Goal: Task Accomplishment & Management: Complete application form

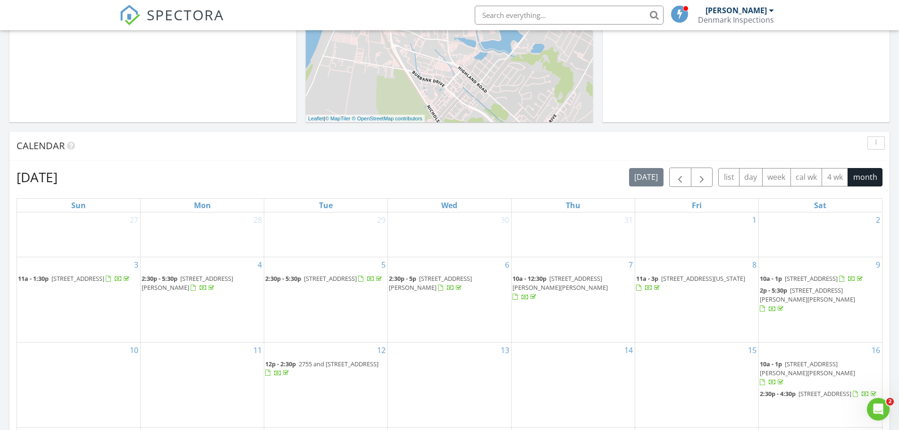
scroll to position [283, 0]
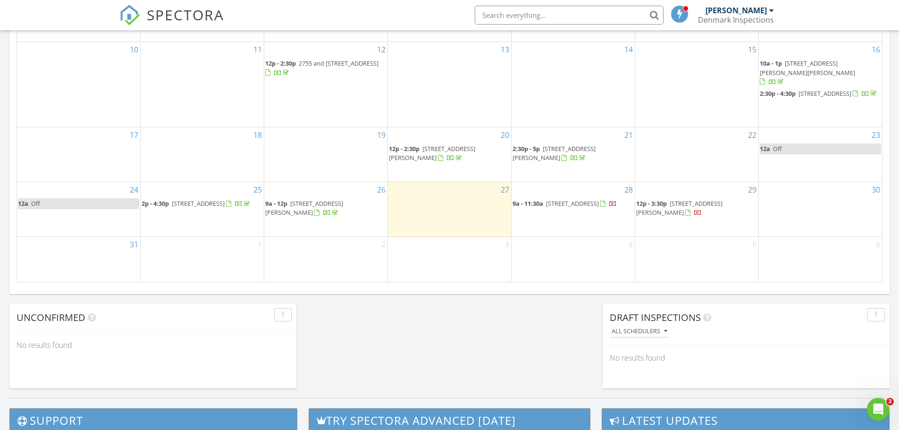
scroll to position [585, 0]
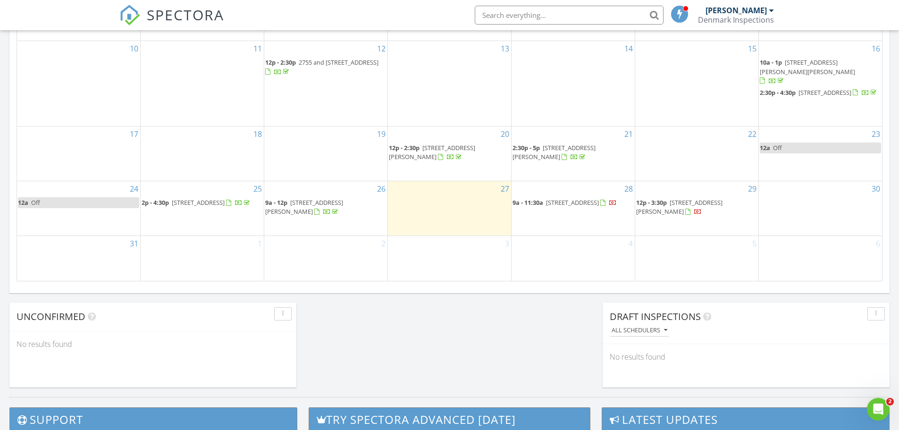
click at [582, 208] on span "9a - 11:30a 638 Colony Park Dr, LaPlace 70068" at bounding box center [565, 202] width 104 height 9
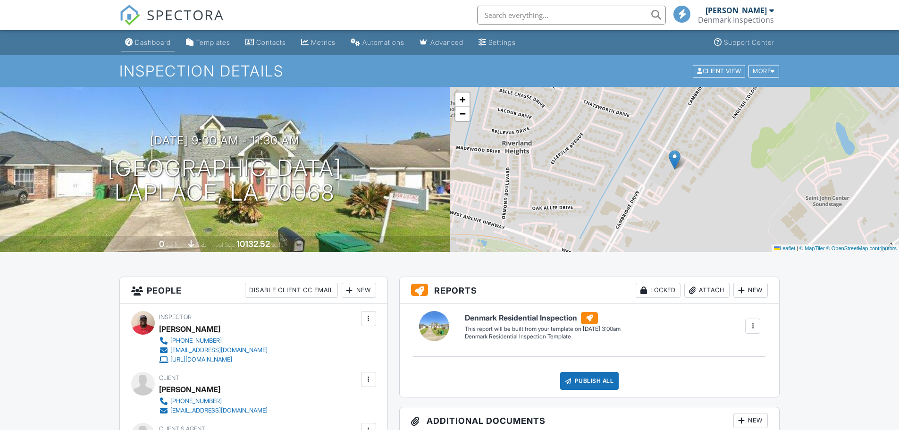
click at [166, 43] on div "Dashboard" at bounding box center [153, 42] width 36 height 8
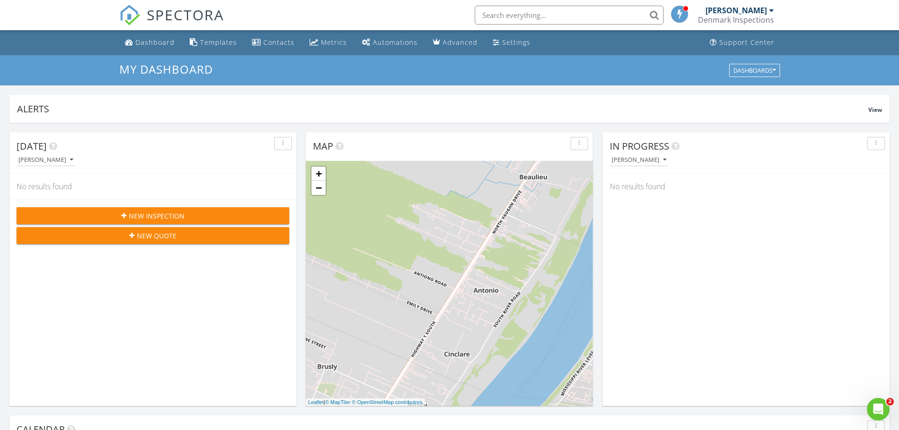
click at [178, 218] on span "New Inspection" at bounding box center [157, 216] width 56 height 10
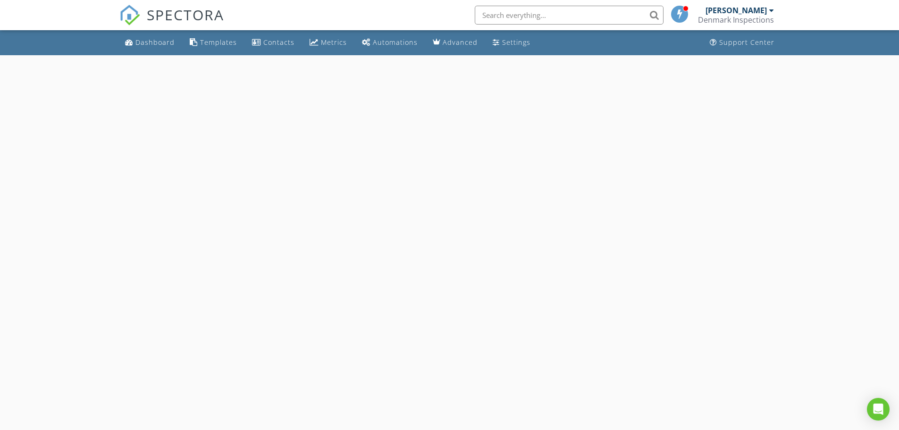
select select "7"
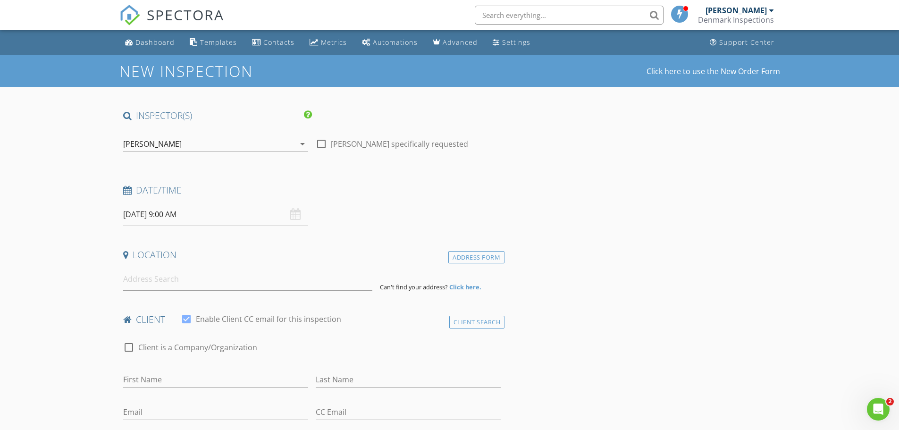
click at [188, 215] on input "08/28/2025 9:00 AM" at bounding box center [215, 214] width 185 height 23
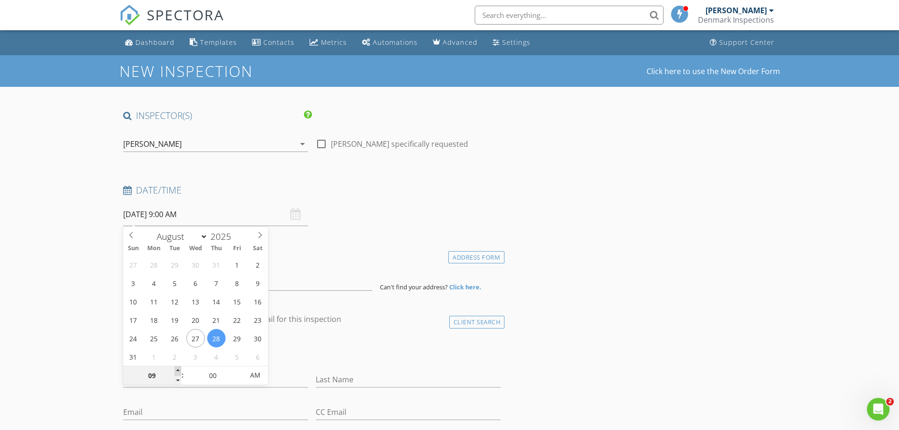
type input "10"
type input "08/28/2025 10:00 AM"
click at [180, 369] on span at bounding box center [178, 370] width 7 height 9
type input "11"
type input "08/28/2025 11:00 AM"
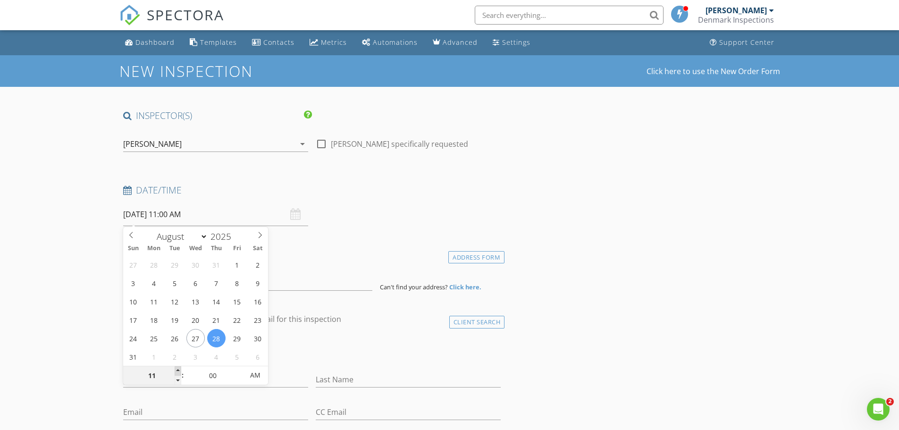
click at [180, 369] on span at bounding box center [178, 370] width 7 height 9
type input "12"
type input "08/28/2025 12:00 PM"
click at [180, 369] on span at bounding box center [178, 370] width 7 height 9
type input "01"
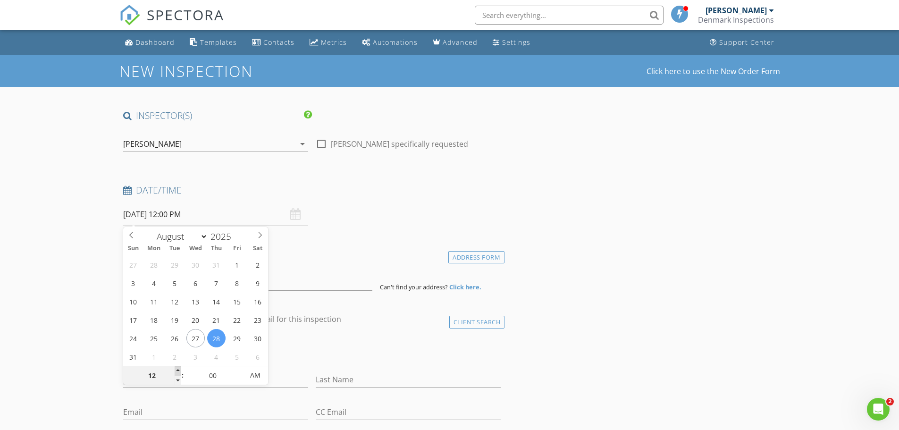
type input "08/28/2025 1:00 PM"
click at [180, 369] on span at bounding box center [178, 370] width 7 height 9
type input "02"
type input "08/28/2025 2:00 PM"
click at [180, 369] on span at bounding box center [178, 370] width 7 height 9
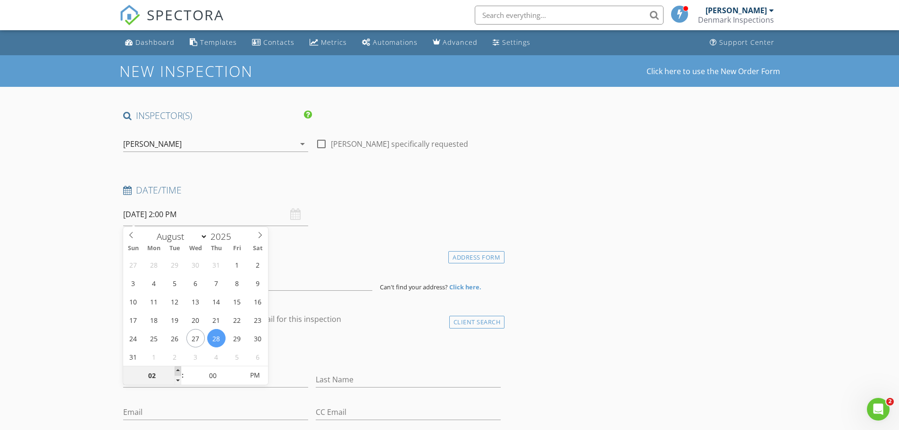
type input "03"
type input "08/28/2025 3:00 PM"
click at [180, 369] on span at bounding box center [178, 370] width 7 height 9
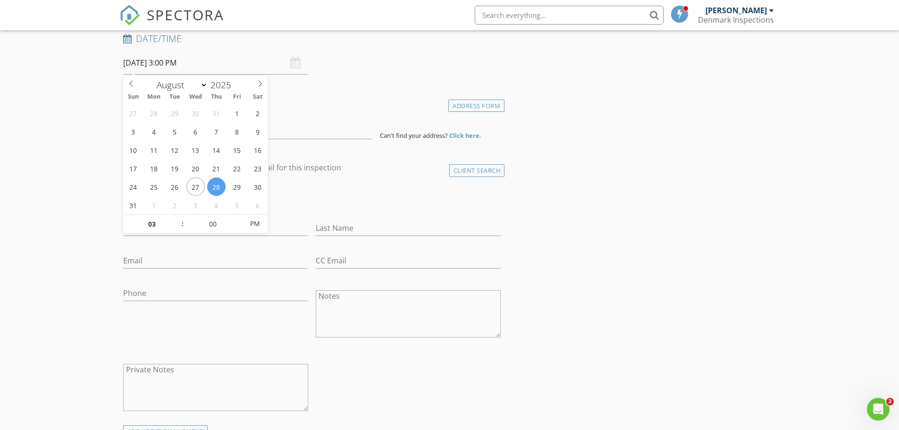
scroll to position [94, 0]
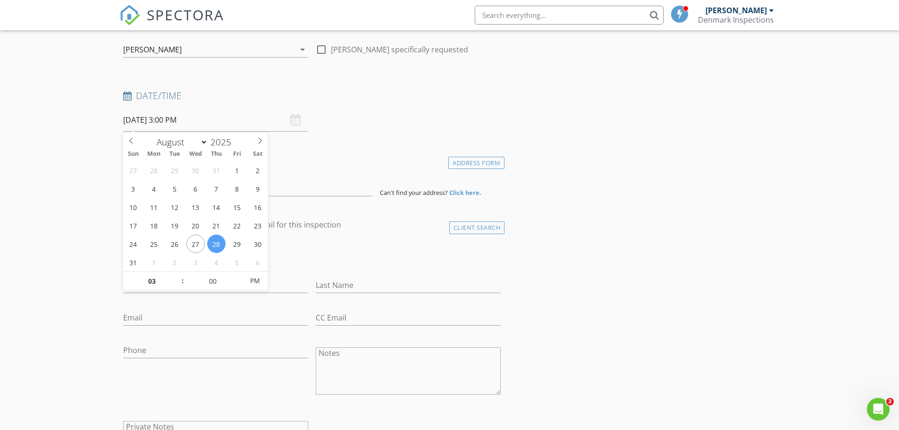
click at [305, 250] on div "check_box_outline_blank Client is a Company/Organization" at bounding box center [312, 257] width 378 height 25
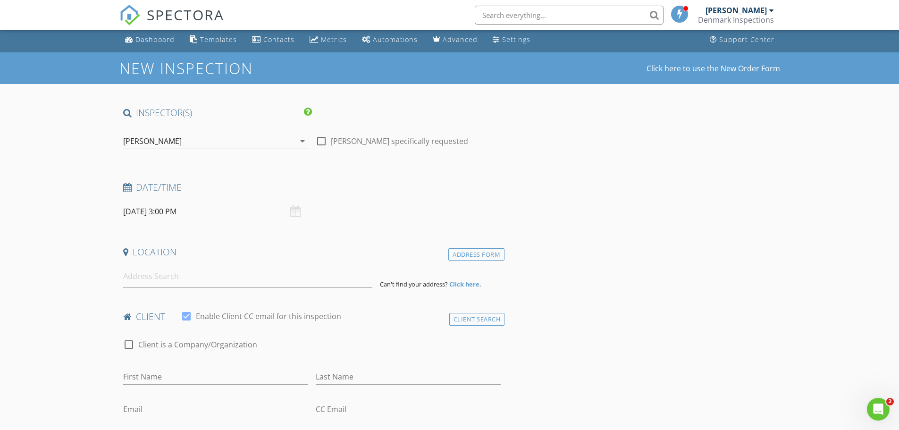
scroll to position [0, 0]
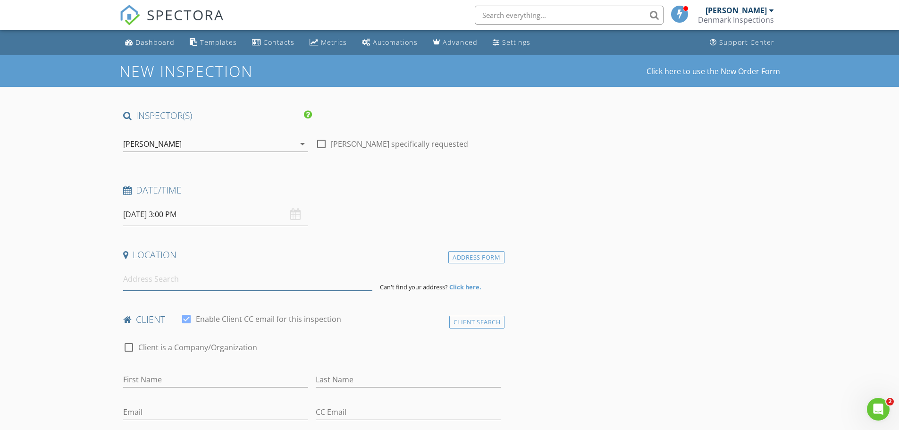
click at [144, 282] on input at bounding box center [247, 279] width 249 height 23
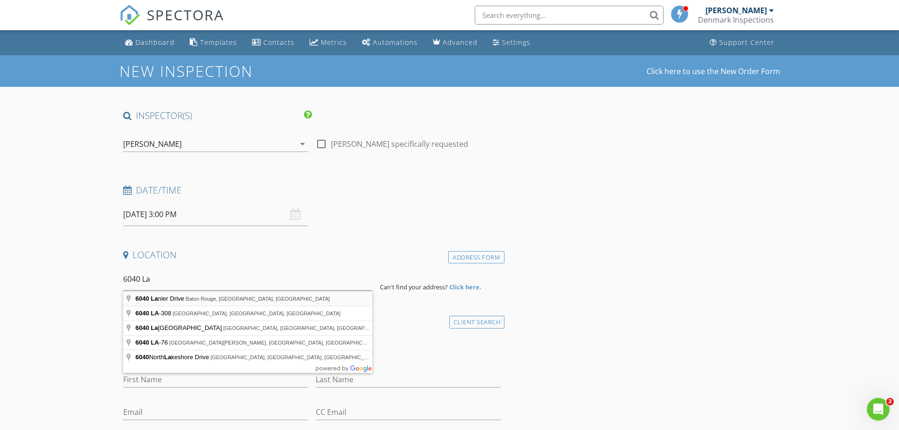
type input "6040 Lanier Drive, Baton Rouge, LA, USA"
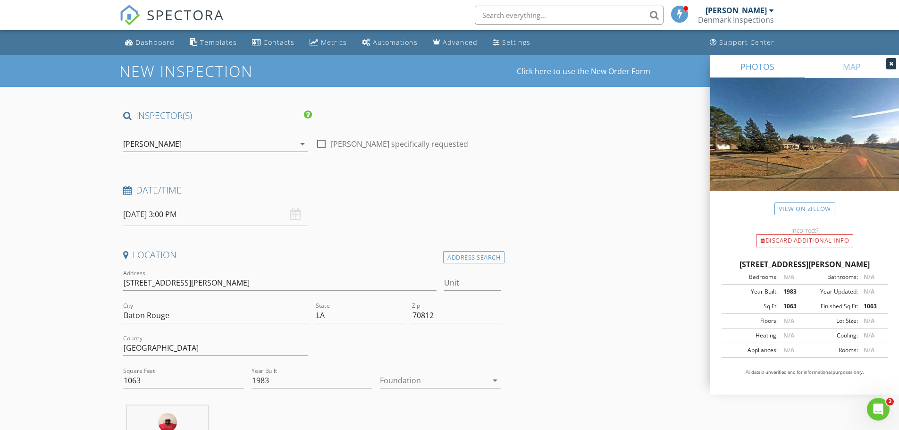
click at [399, 381] on div at bounding box center [434, 380] width 108 height 15
click at [391, 389] on div "Slab" at bounding box center [441, 390] width 106 height 11
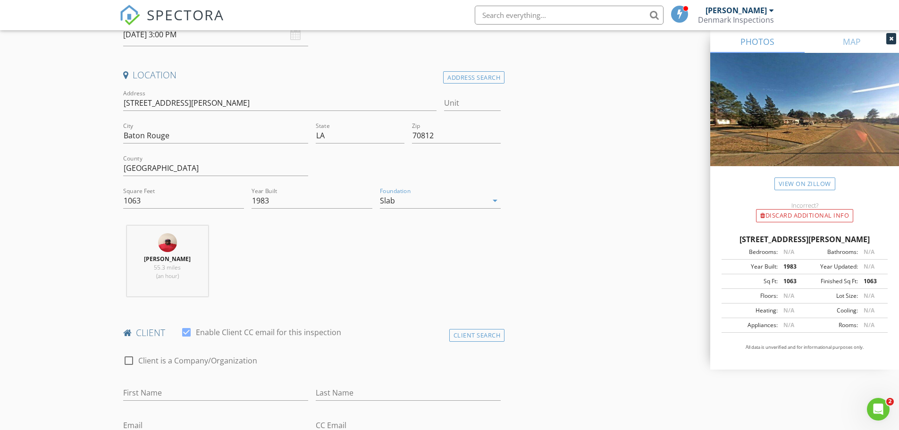
scroll to position [142, 0]
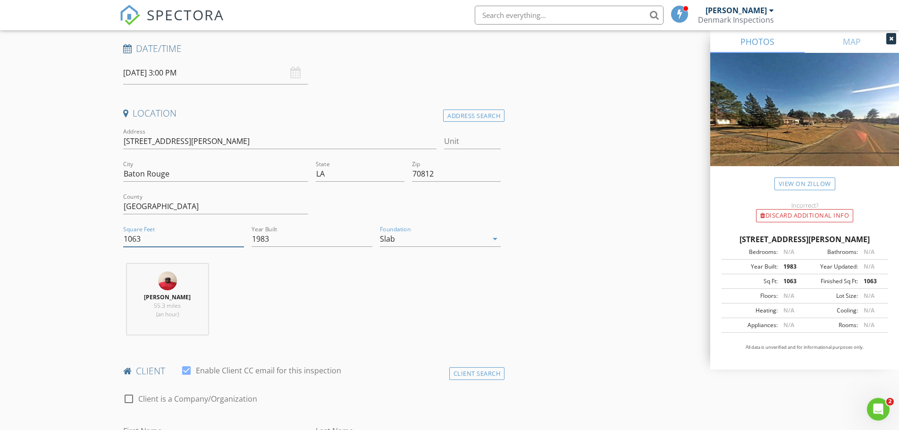
drag, startPoint x: 146, startPoint y: 234, endPoint x: 111, endPoint y: 244, distance: 36.3
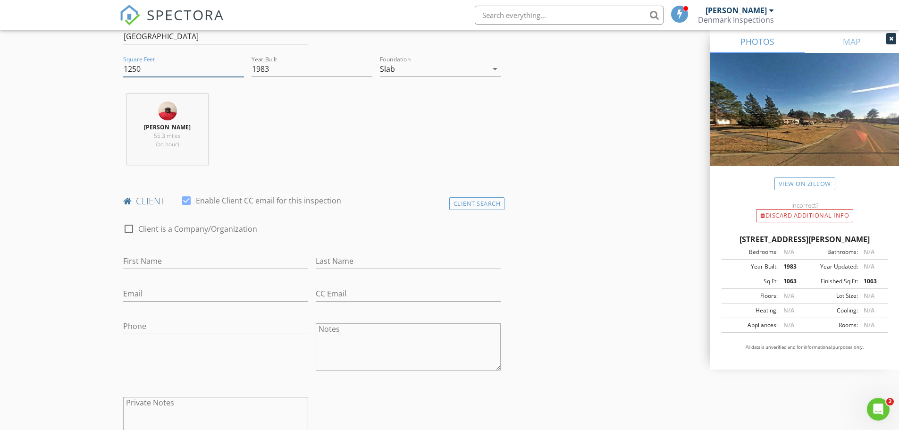
scroll to position [330, 0]
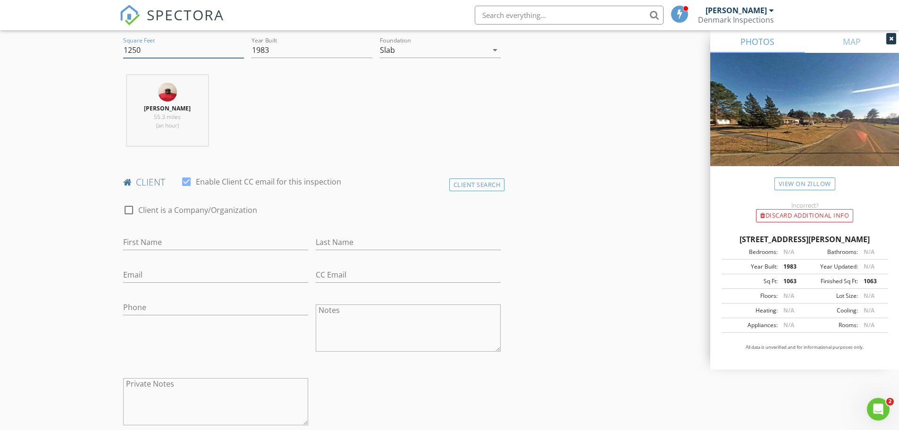
type input "1250"
click at [177, 239] on input "First Name" at bounding box center [215, 243] width 185 height 16
type input "Alexis"
click at [348, 239] on input "Last Name" at bounding box center [408, 243] width 185 height 16
type input "Scott"
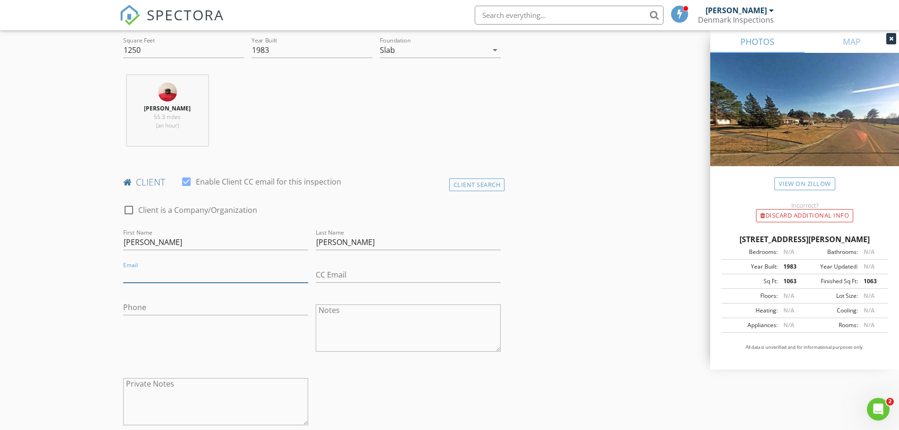
click at [180, 276] on input "Email" at bounding box center [215, 275] width 185 height 16
type input "[EMAIL_ADDRESS][DOMAIN_NAME]"
click at [140, 310] on input "Phone" at bounding box center [215, 308] width 185 height 16
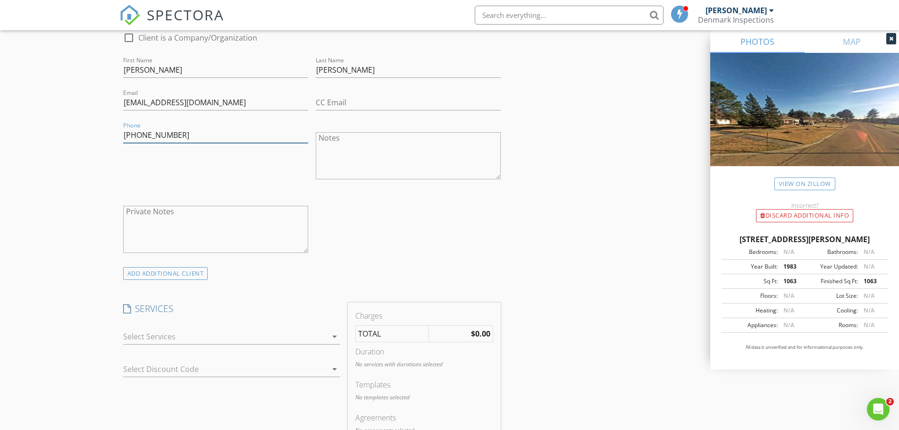
scroll to position [519, 0]
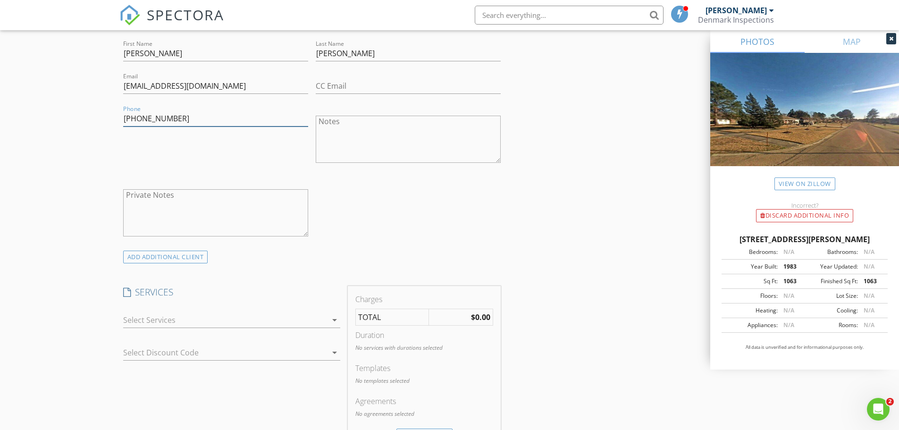
type input "[PHONE_NUMBER]"
click at [172, 322] on div at bounding box center [225, 320] width 204 height 15
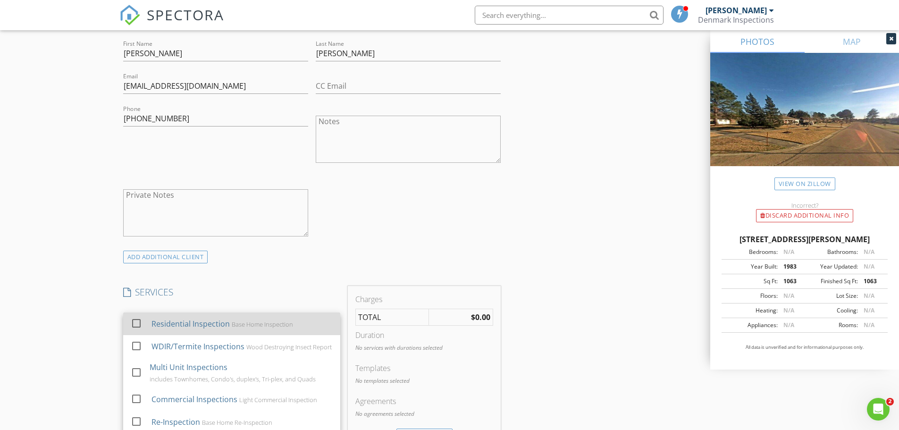
click at [139, 323] on div at bounding box center [136, 323] width 16 height 16
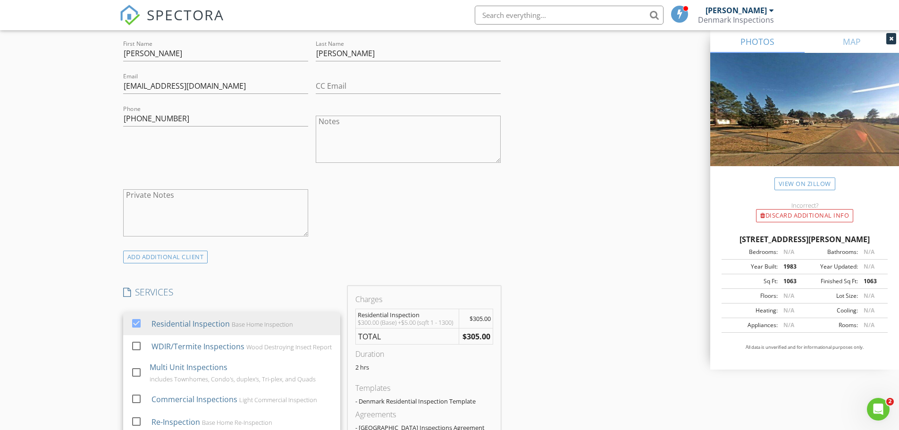
click at [423, 253] on div "ADD ADDITIONAL client" at bounding box center [312, 257] width 386 height 13
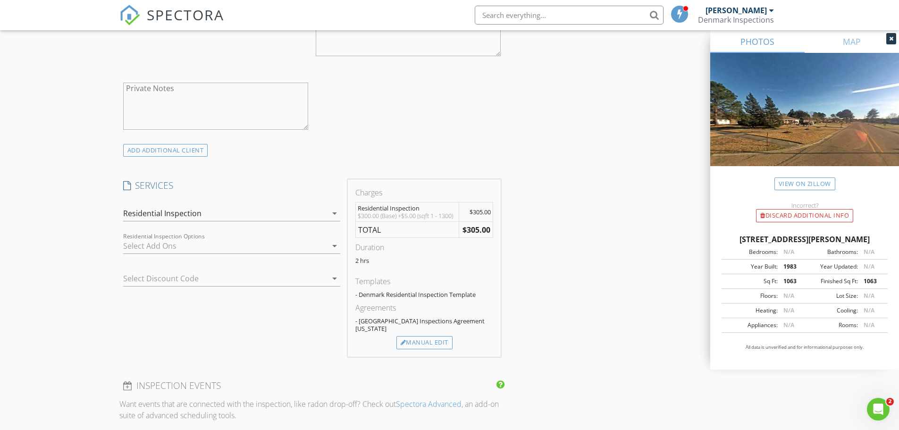
scroll to position [661, 0]
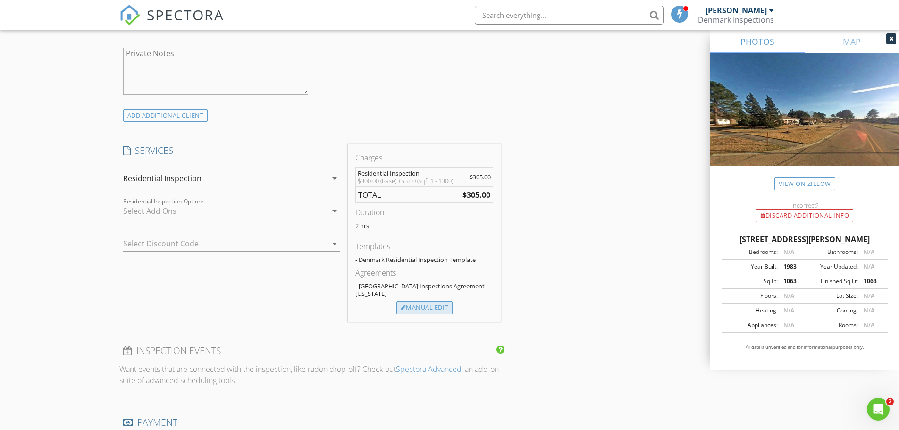
click at [423, 301] on div "Manual Edit" at bounding box center [425, 307] width 56 height 13
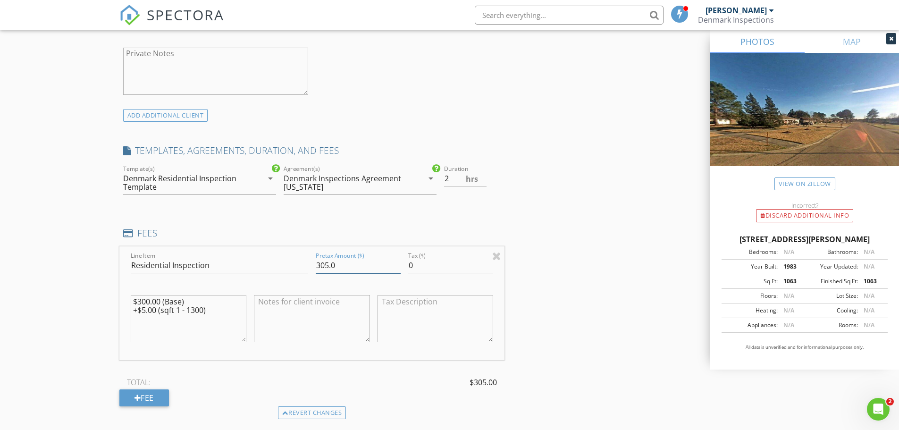
click at [325, 265] on input "305.0" at bounding box center [358, 266] width 85 height 16
type input "315.0"
click at [553, 307] on div "INSPECTOR(S) check_box Dennis Clark, Jr. PRIMARY Dennis Clark, Jr. arrow_drop_d…" at bounding box center [449, 278] width 661 height 1659
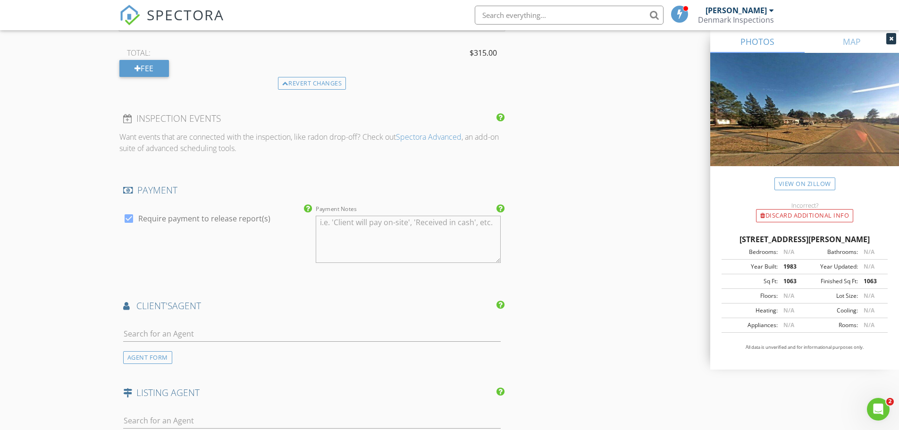
scroll to position [991, 0]
click at [143, 330] on input "text" at bounding box center [312, 333] width 378 height 16
type input "jor"
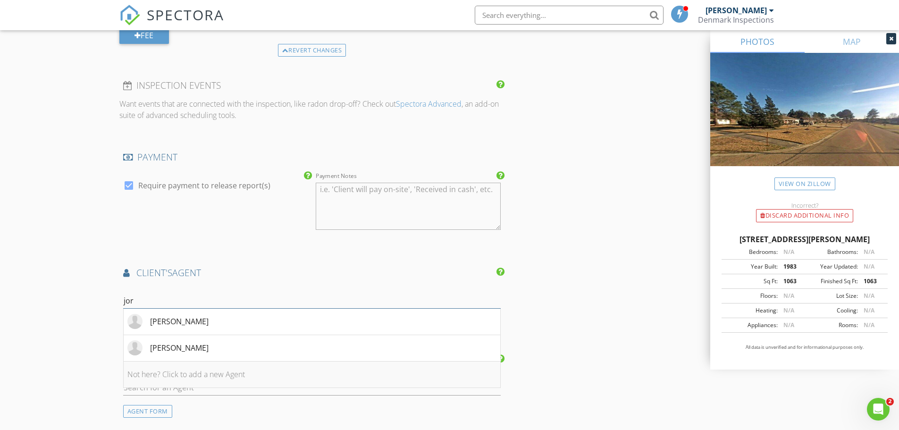
scroll to position [1039, 0]
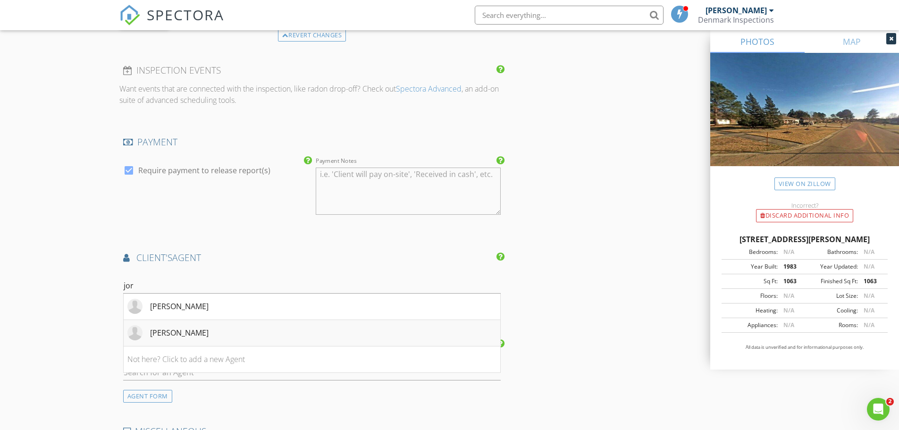
click at [172, 332] on div "[PERSON_NAME]" at bounding box center [179, 332] width 59 height 11
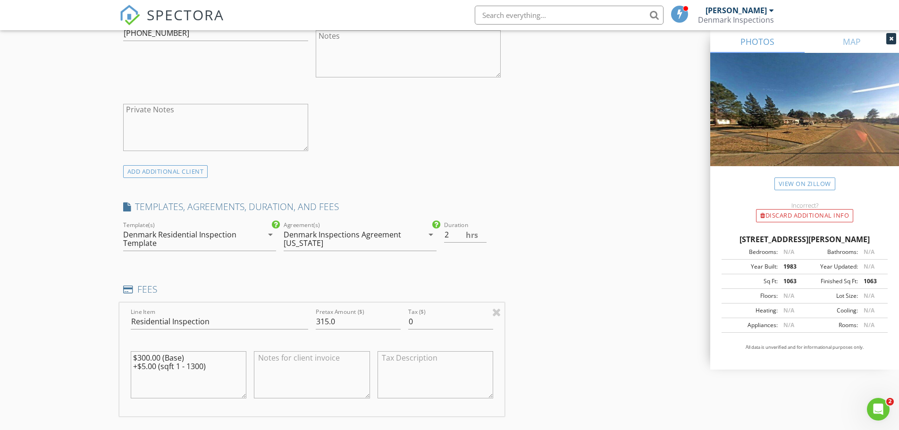
scroll to position [661, 0]
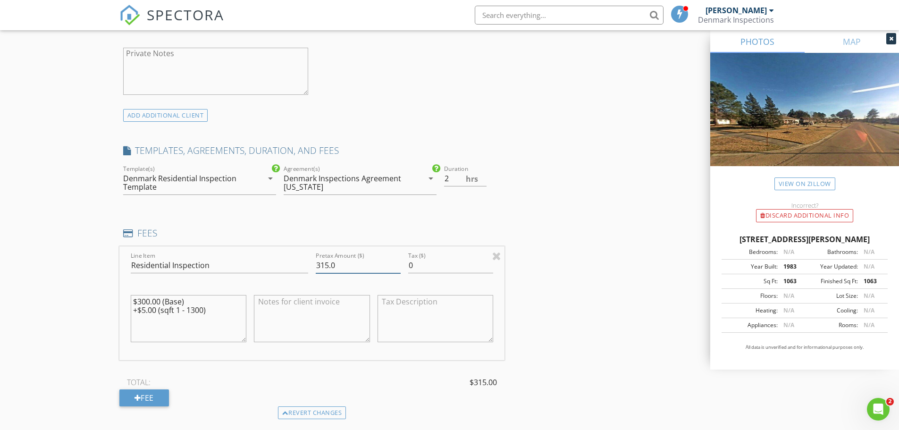
click at [325, 264] on input "315.0" at bounding box center [358, 266] width 85 height 16
type input "325.0"
click at [359, 229] on h4 "FEES" at bounding box center [312, 233] width 378 height 12
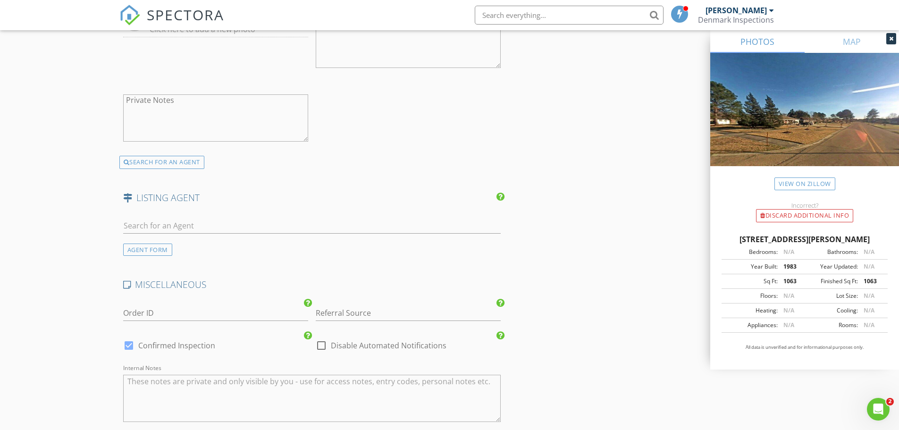
scroll to position [1577, 0]
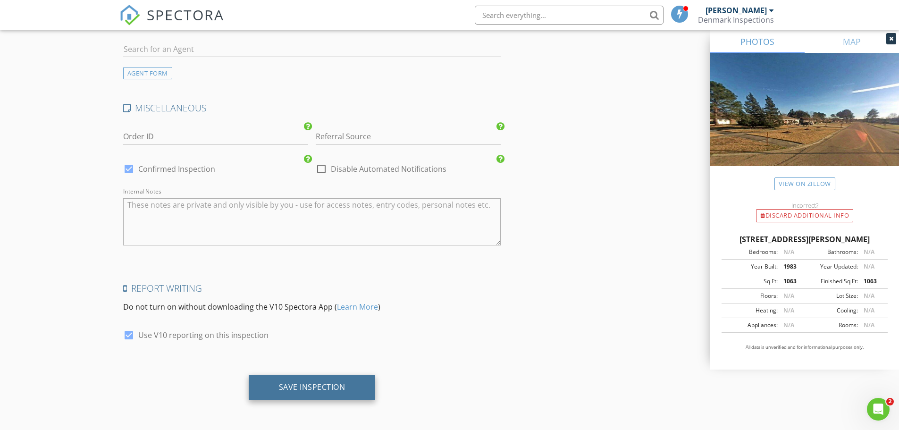
click at [315, 388] on div "Save Inspection" at bounding box center [312, 386] width 67 height 9
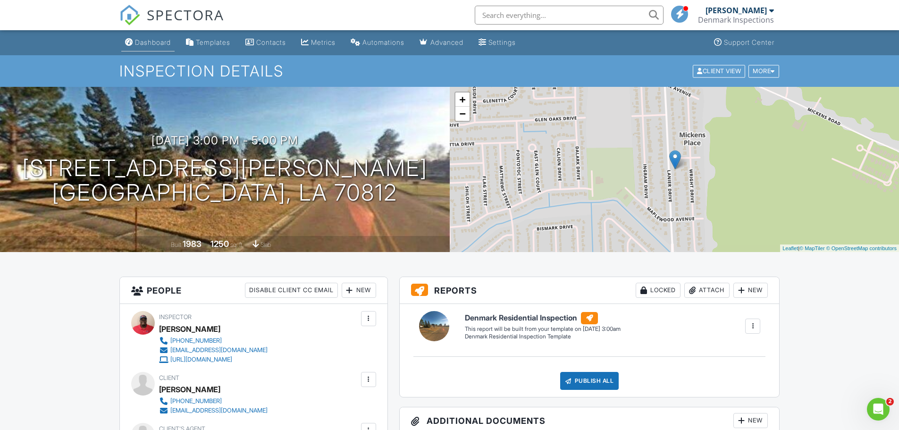
click at [148, 36] on link "Dashboard" at bounding box center [147, 42] width 53 height 17
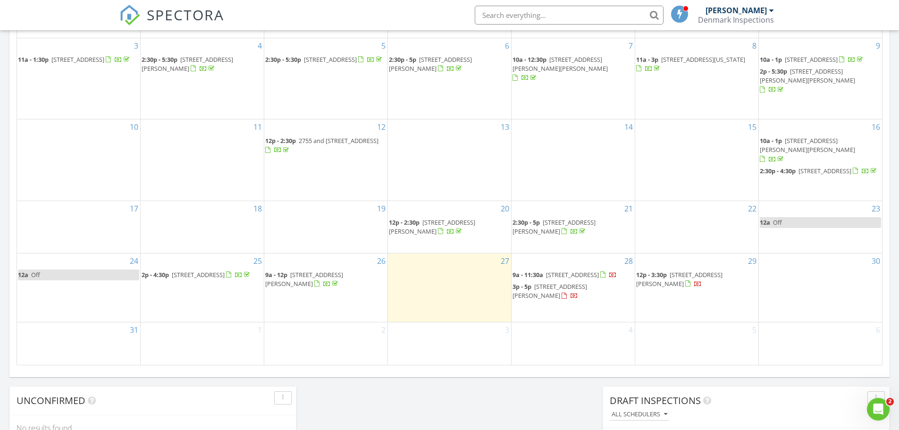
scroll to position [519, 0]
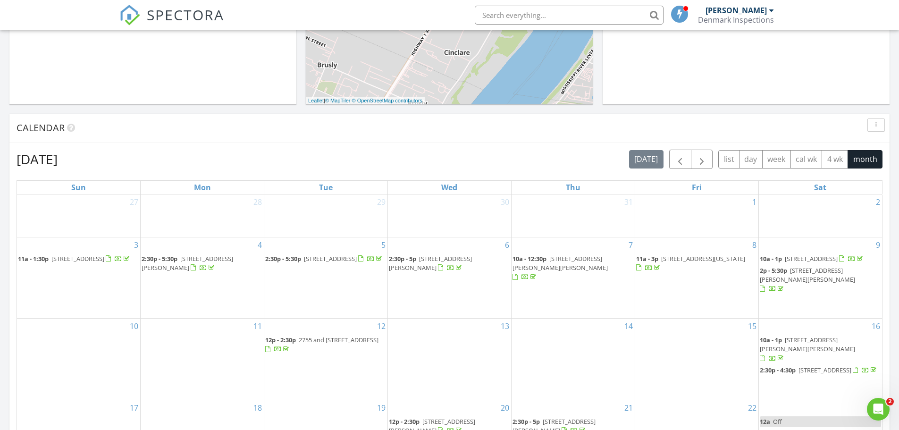
scroll to position [66, 0]
